Goal: Find specific page/section: Find specific page/section

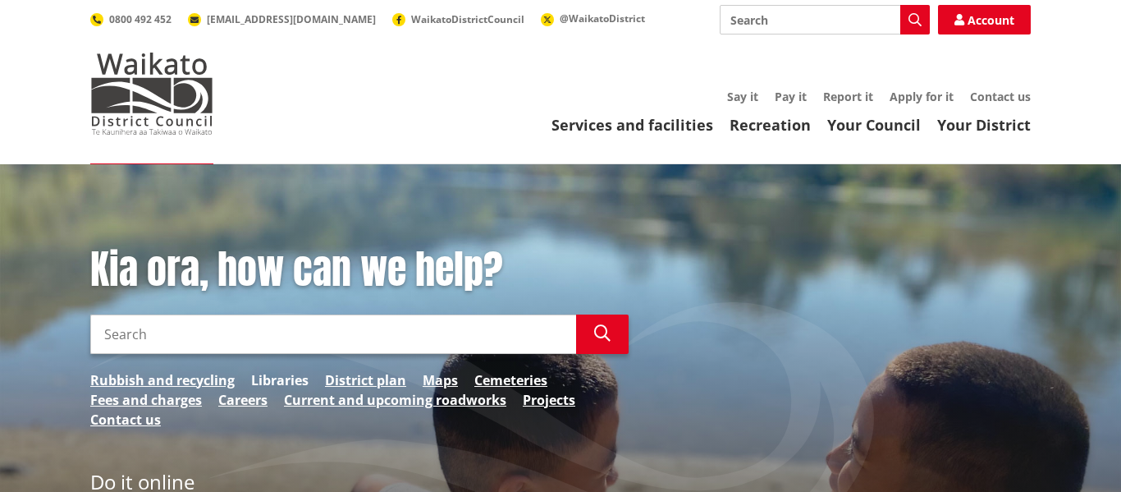
click at [286, 382] on link "Libraries" at bounding box center [279, 380] width 57 height 20
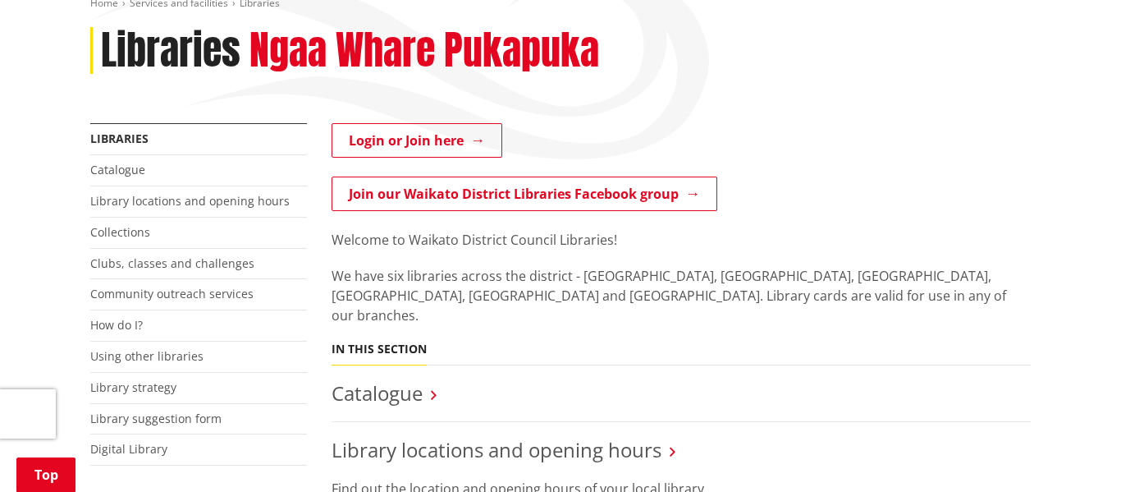
scroll to position [230, 0]
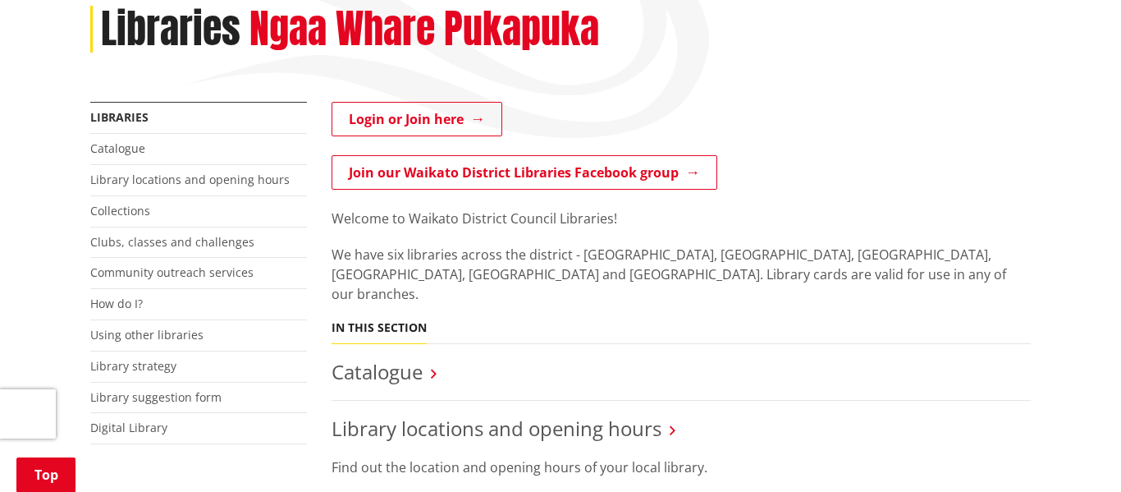
click at [432, 366] on icon at bounding box center [434, 373] width 6 height 15
click at [390, 358] on link "Catalogue" at bounding box center [377, 371] width 91 height 27
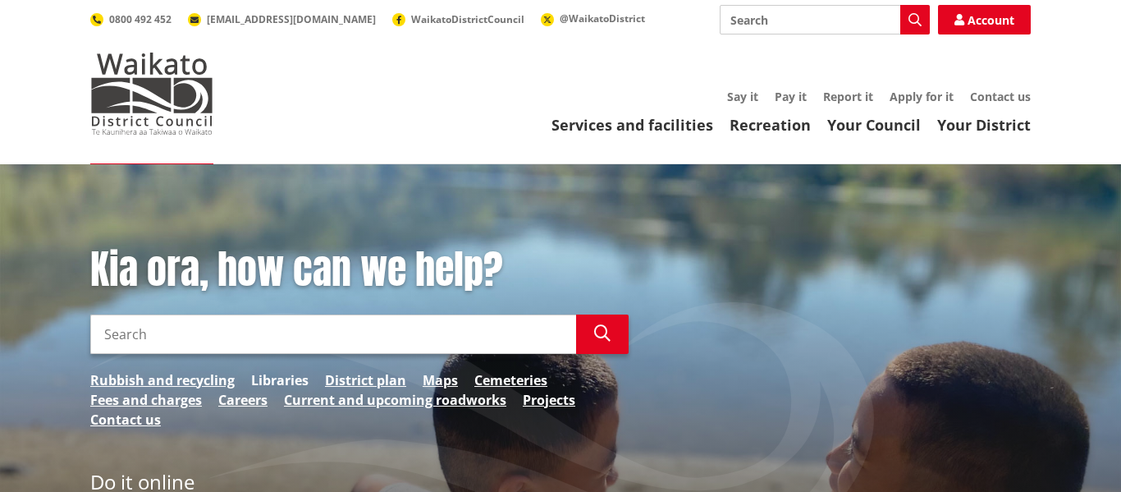
click at [270, 383] on link "Libraries" at bounding box center [279, 380] width 57 height 20
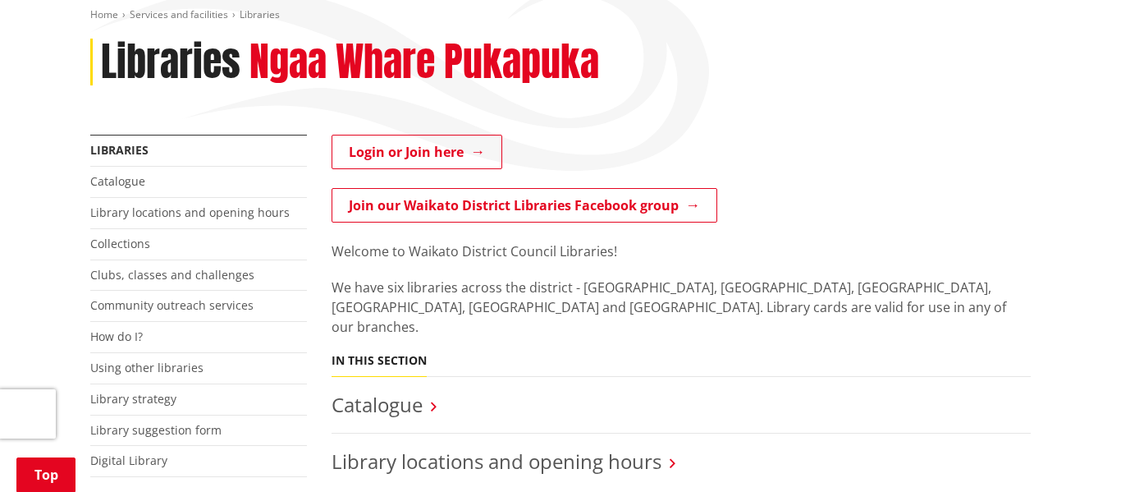
scroll to position [230, 0]
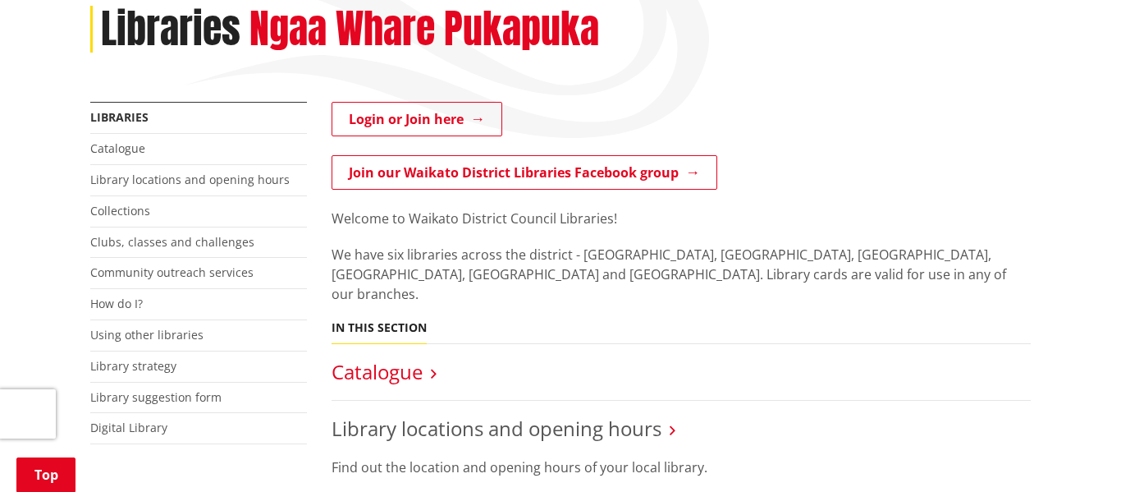
click at [376, 358] on link "Catalogue" at bounding box center [377, 371] width 91 height 27
